Goal: Task Accomplishment & Management: Manage account settings

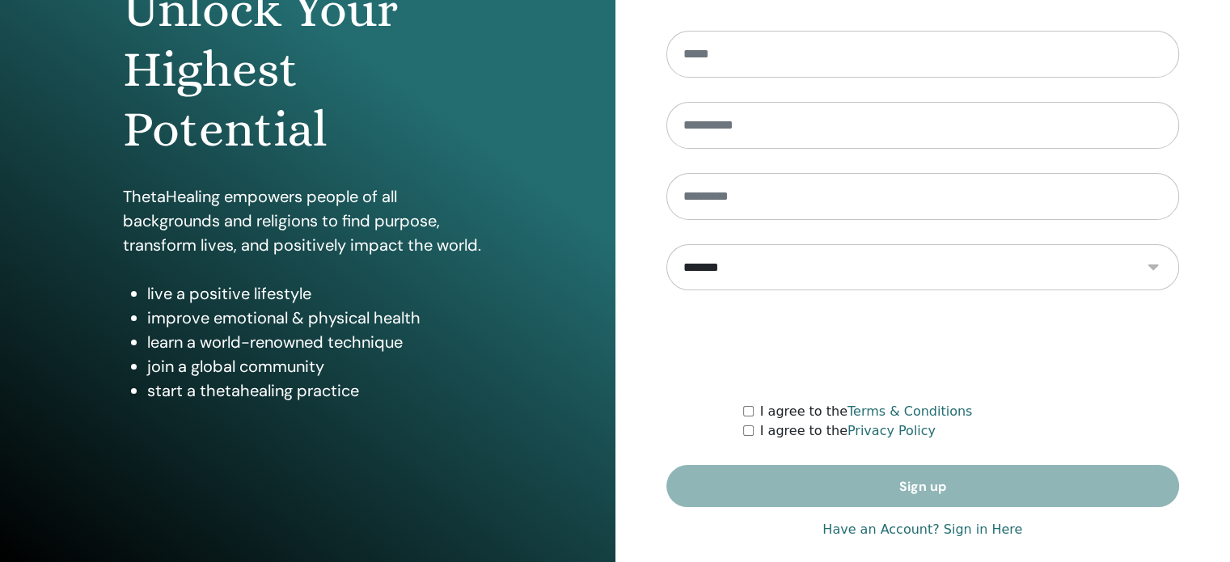
scroll to position [213, 0]
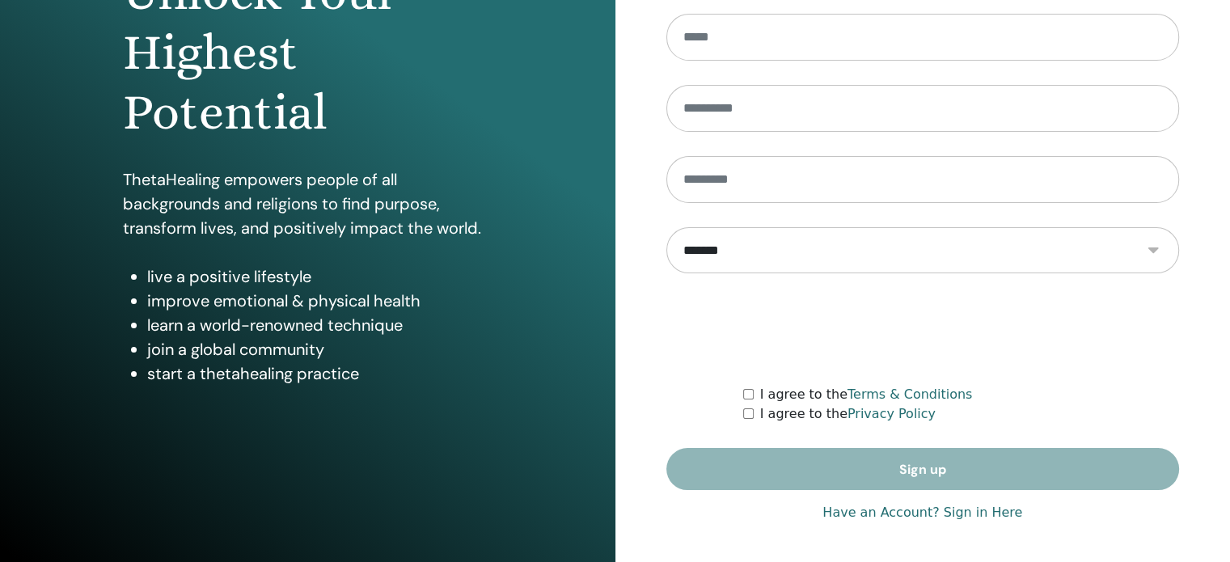
type input "**********"
click at [973, 511] on link "Have an Account? Sign in Here" at bounding box center [922, 512] width 200 height 19
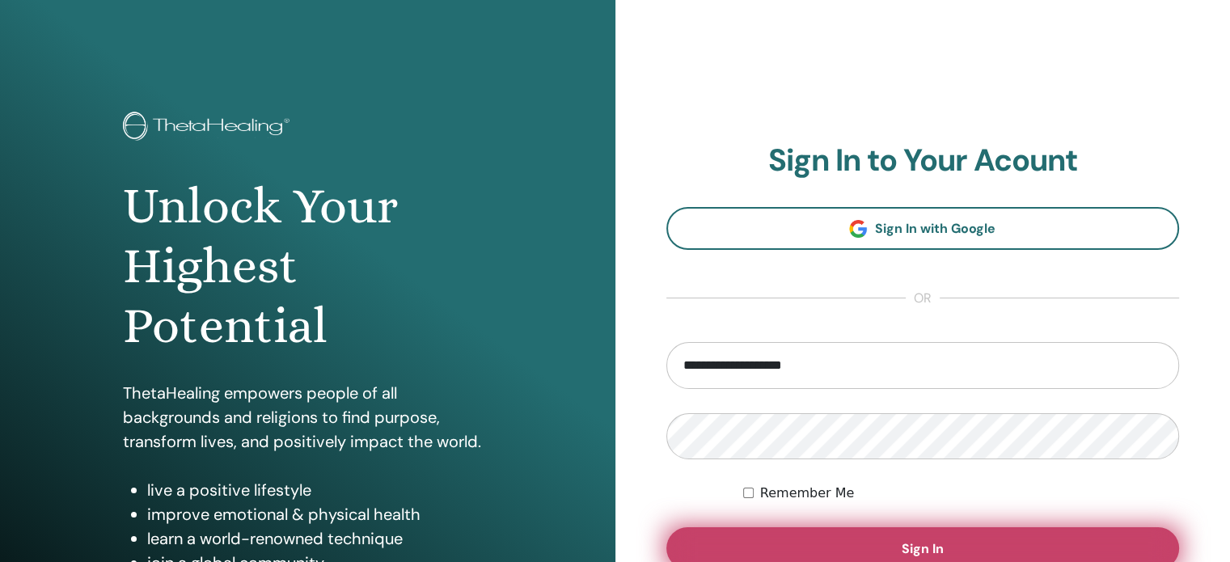
click at [944, 539] on button "Sign In" at bounding box center [923, 548] width 514 height 42
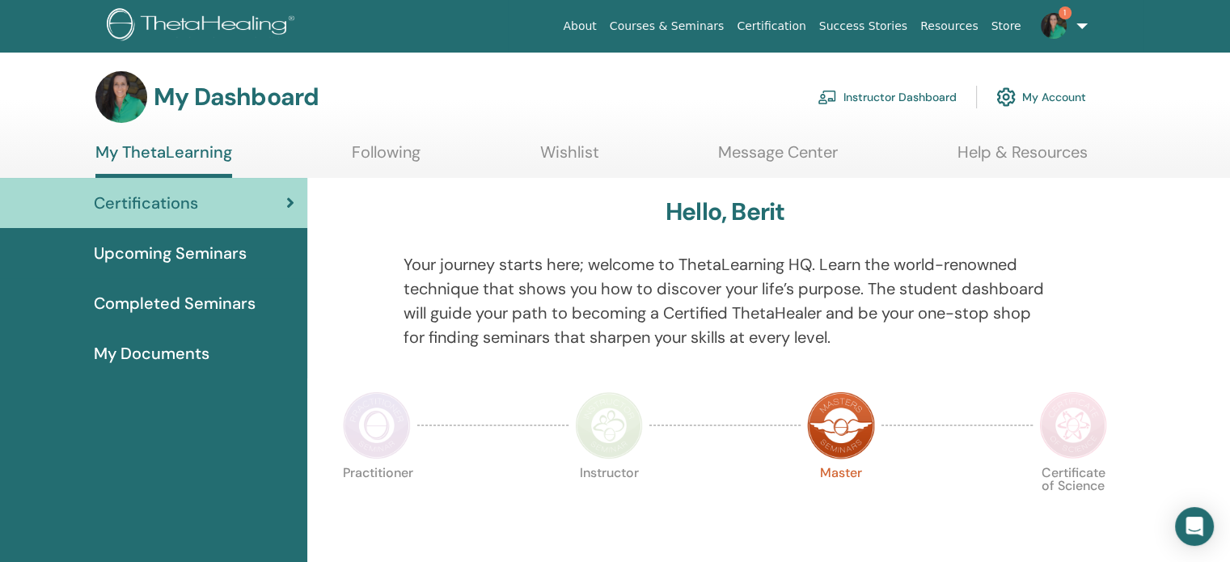
click at [914, 90] on link "Instructor Dashboard" at bounding box center [887, 97] width 139 height 36
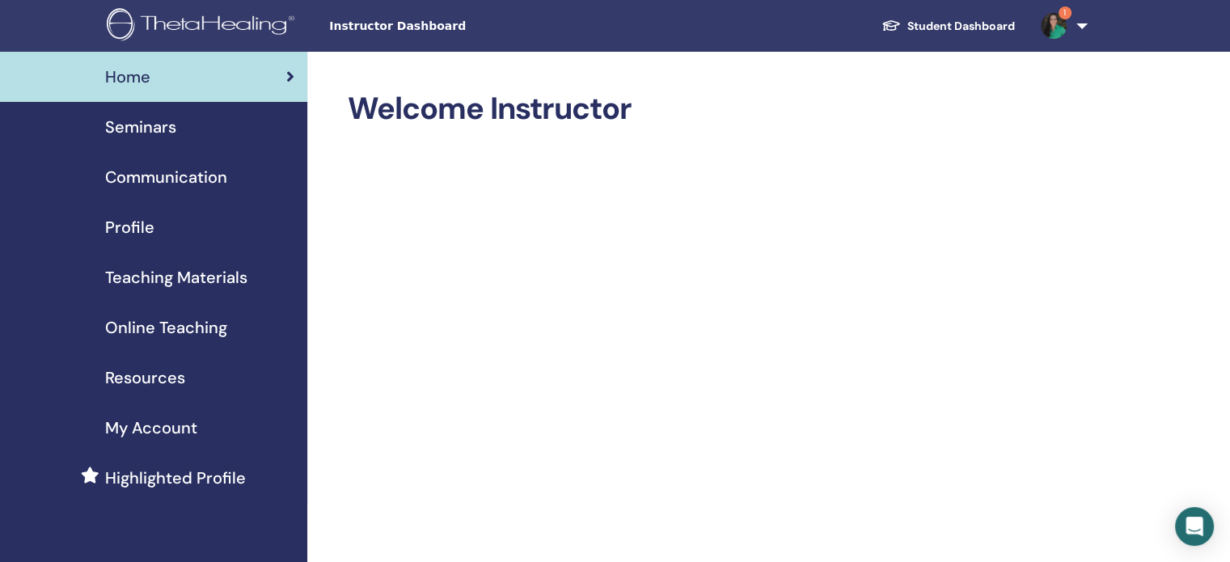
click at [139, 132] on span "Seminars" at bounding box center [140, 127] width 71 height 24
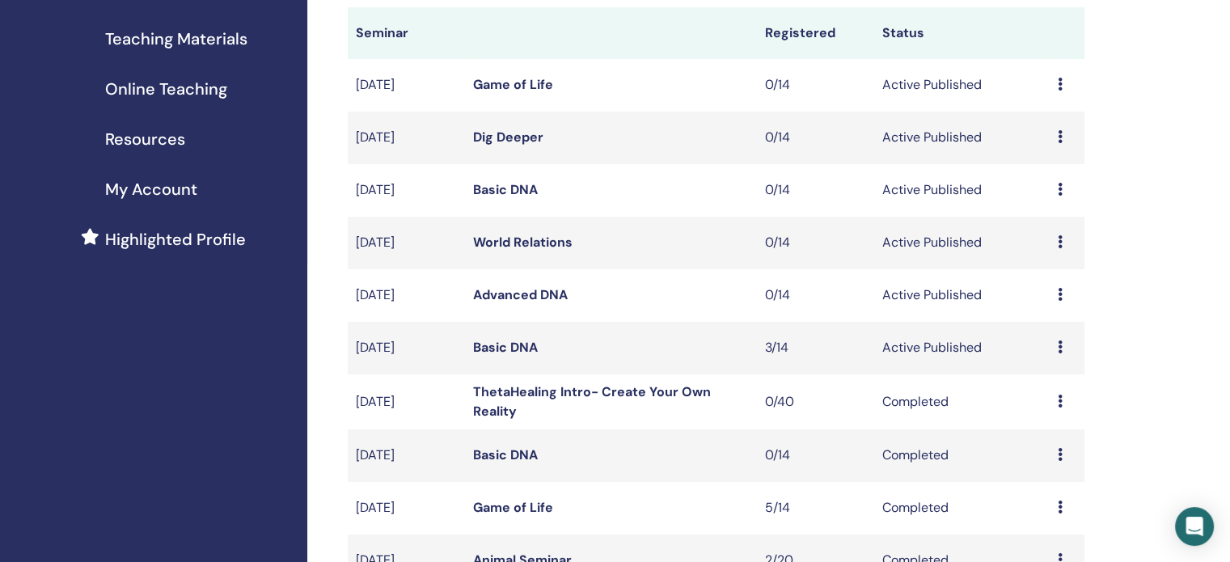
scroll to position [243, 0]
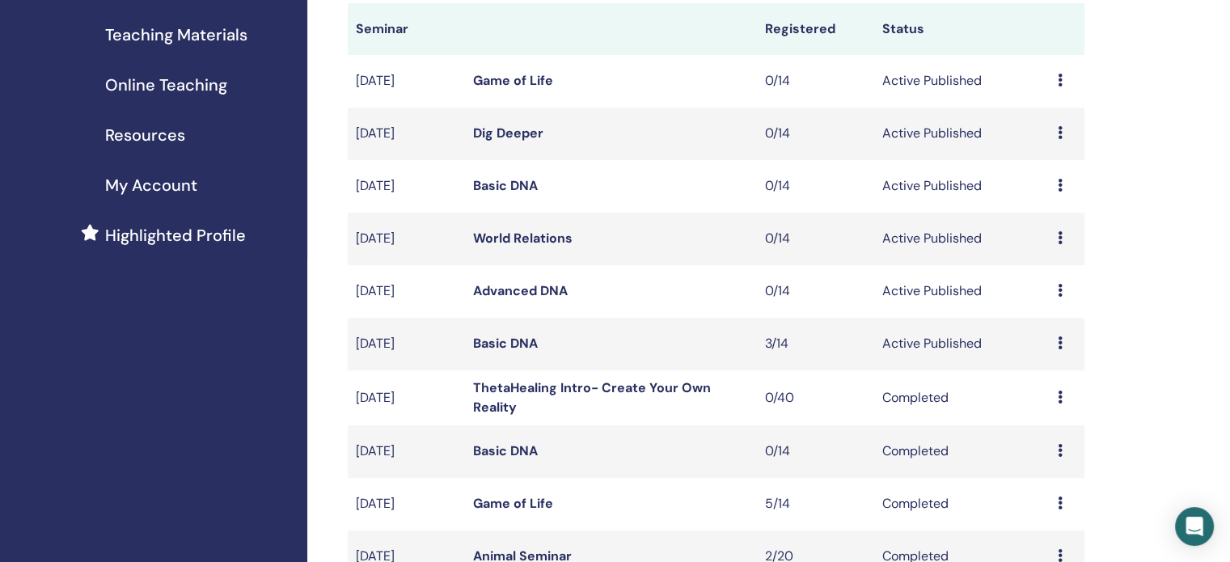
click at [926, 342] on td "Active Published" at bounding box center [961, 344] width 175 height 53
click at [1064, 336] on div "Preview Edit Attendees Cancel" at bounding box center [1067, 343] width 19 height 19
click at [1038, 400] on link "Attendees" at bounding box center [1052, 398] width 61 height 17
